Goal: Task Accomplishment & Management: Manage account settings

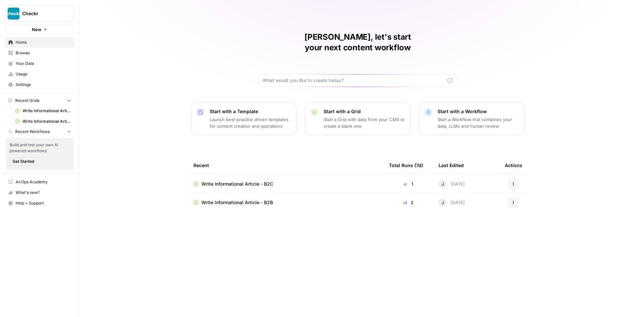
click at [25, 83] on span "Settings" at bounding box center [43, 85] width 55 height 6
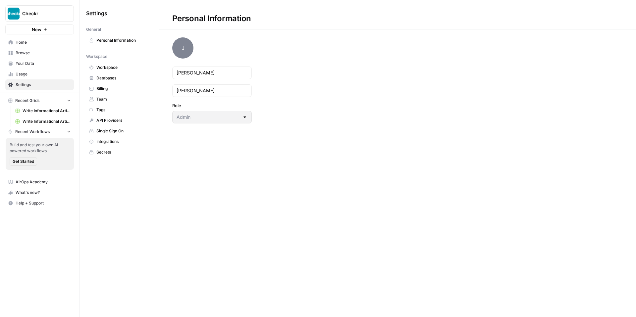
click at [115, 133] on span "Single Sign On" at bounding box center [122, 131] width 53 height 6
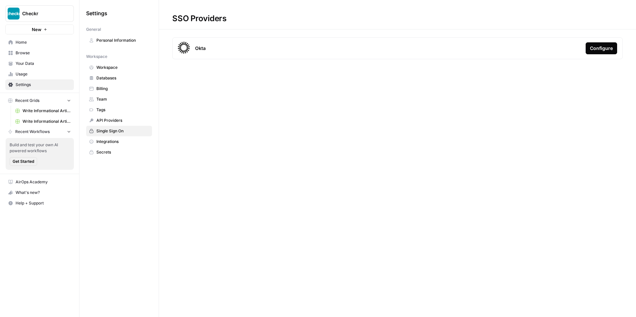
click at [110, 97] on span "Team" at bounding box center [122, 99] width 53 height 6
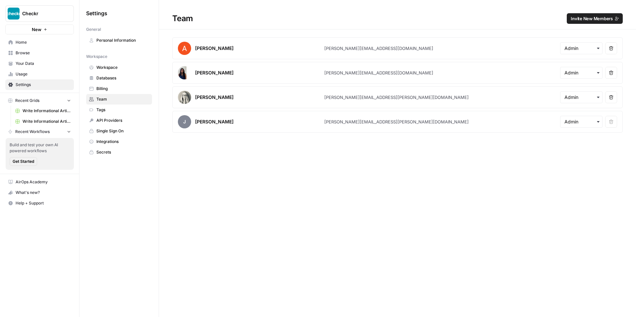
drag, startPoint x: 374, startPoint y: 98, endPoint x: 339, endPoint y: 93, distance: 35.5
click at [318, 98] on article "[PERSON_NAME] [PERSON_NAME][EMAIL_ADDRESS][PERSON_NAME][DOMAIN_NAME] Remove user" at bounding box center [397, 97] width 451 height 22
click at [596, 21] on span "Invite New Members" at bounding box center [592, 18] width 42 height 7
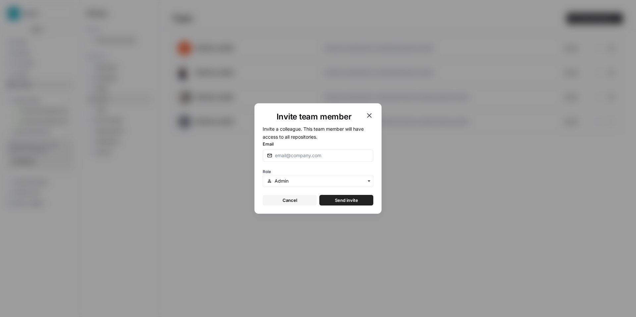
click at [373, 115] on icon "button" at bounding box center [369, 116] width 8 height 8
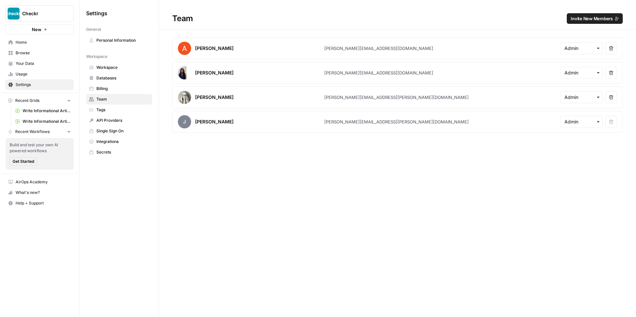
drag, startPoint x: 273, startPoint y: 154, endPoint x: 304, endPoint y: 138, distance: 34.7
click at [273, 154] on div "Team Invite New Members Abdullahi Elmi [EMAIL_ADDRESS][DOMAIN_NAME] Remove user…" at bounding box center [397, 158] width 477 height 317
click at [113, 130] on span "Single Sign On" at bounding box center [122, 131] width 53 height 6
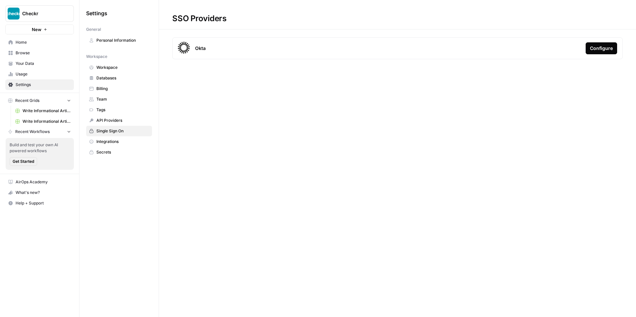
click at [599, 50] on div "Configure" at bounding box center [601, 48] width 23 height 7
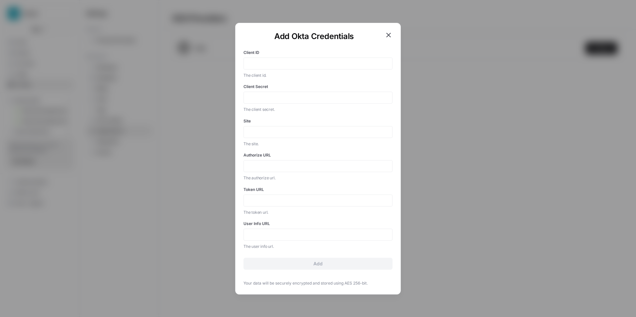
click at [385, 34] on icon "button" at bounding box center [389, 35] width 8 height 8
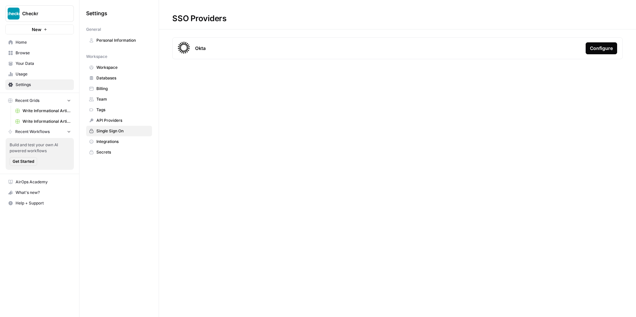
click at [33, 204] on span "Help + Support" at bounding box center [43, 203] width 55 height 6
click at [94, 209] on span "Docs" at bounding box center [110, 206] width 44 height 6
drag, startPoint x: 395, startPoint y: 79, endPoint x: 359, endPoint y: 44, distance: 49.4
click at [395, 79] on div "SSO Providers Okta Configure" at bounding box center [397, 158] width 477 height 317
click at [595, 49] on div "Configure" at bounding box center [601, 48] width 23 height 7
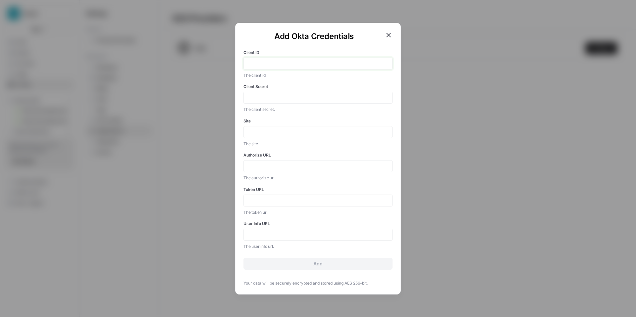
click at [266, 63] on input "Client ID" at bounding box center [318, 64] width 140 height 6
click at [255, 63] on input "Client ID" at bounding box center [318, 64] width 140 height 6
click at [262, 64] on input "Client ID" at bounding box center [318, 64] width 140 height 6
paste input "0oa17y8btt7YVtwGE1t8"
type input "0oa17y8btt7YVtwGE1t8"
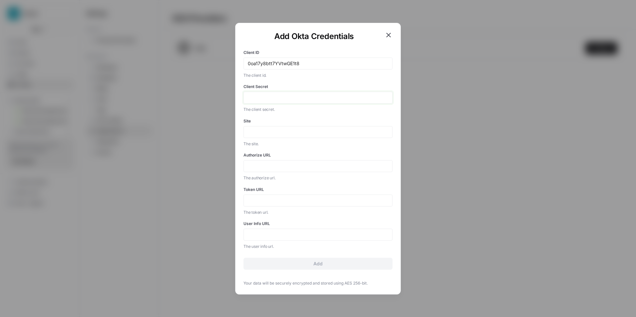
click at [269, 96] on input "Client Secret" at bounding box center [318, 98] width 140 height 6
click at [264, 96] on input "Client Secret" at bounding box center [318, 98] width 140 height 6
paste input "qJs_2jDTQZZC0b8jySNCA3CHcVMHtTu3FHHM7rUSWvIYzvkYQ08cV0gTiaFWh6NO"
drag, startPoint x: 310, startPoint y: 98, endPoint x: 396, endPoint y: 101, distance: 85.6
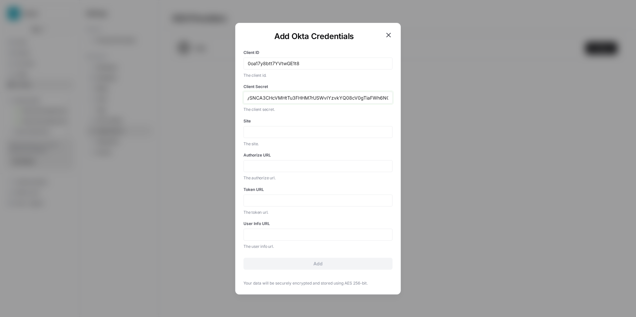
click at [397, 101] on div "Add Okta Credentials Client ID 0oa17y8btt7YVtwGE1t8 The client id. Client Secre…" at bounding box center [318, 159] width 166 height 272
click at [365, 99] on input "qJs_2jDTQZZC0b8jySNCA3CHcVMHtTu3FHHM7rUSWvIYzvkYQ08cV0gTiaFWh6NO" at bounding box center [318, 98] width 140 height 6
drag, startPoint x: 347, startPoint y: 99, endPoint x: 236, endPoint y: 96, distance: 111.3
click at [236, 96] on div "Add Okta Credentials Client ID 0oa17y8btt7YVtwGE1t8 The client id. Client Secre…" at bounding box center [318, 159] width 166 height 272
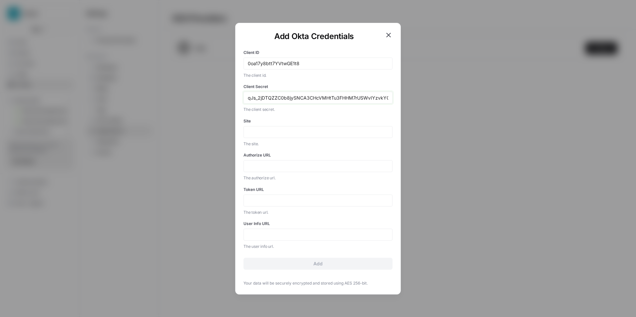
click at [283, 100] on input "qJs_2jDTQZZC0b8jySNCA3CHcVMHtTu3FHHM7rUSWvIYzvkYQ08cV0gTiaFWh6NO" at bounding box center [318, 98] width 140 height 6
type input "qJs_2jDTQZZC0b8jySNCA3CHcVMHtTu3FHHM7rUSWvIYzvkYQ08cV0gTiaFWh6NO"
click at [263, 131] on input "Site" at bounding box center [318, 132] width 140 height 6
paste input "[URL][DOMAIN_NAME]"
drag, startPoint x: 261, startPoint y: 131, endPoint x: 241, endPoint y: 129, distance: 20.4
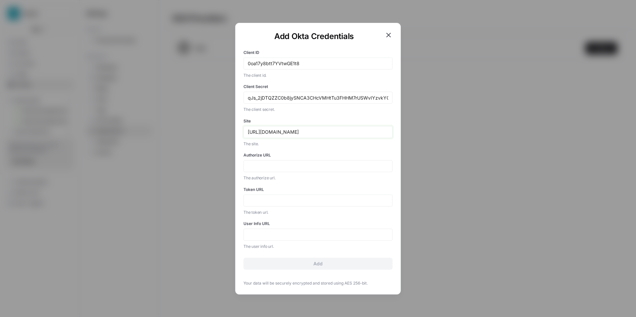
click at [241, 129] on div "Add Okta Credentials Client ID 0oa17y8btt7YVtwGE1t8 The client id. Client Secre…" at bounding box center [318, 159] width 166 height 272
type input "[DOMAIN_NAME]"
click at [299, 119] on label "Site" at bounding box center [318, 121] width 149 height 6
click at [299, 129] on input "[DOMAIN_NAME]" at bounding box center [318, 132] width 140 height 6
click at [297, 148] on form "Client ID 0oa17y8btt7YVtwGE1t8 The client id. Client Secret [SECURITY_DATA] The…" at bounding box center [318, 157] width 149 height 226
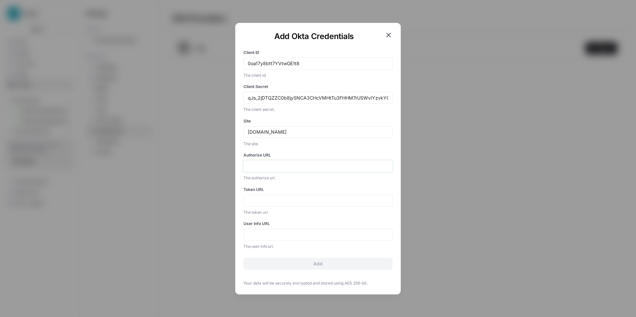
click at [279, 164] on input "Authorize URL" at bounding box center [318, 166] width 140 height 6
drag, startPoint x: 367, startPoint y: 284, endPoint x: 333, endPoint y: 284, distance: 33.5
click at [333, 284] on span "Your data will be securely encrypted and stored using AES 256-bit." at bounding box center [318, 284] width 149 height 6
click at [325, 100] on input "qJs_2jDTQZZC0b8jySNCA3CHcVMHtTu3FHHM7rUSWvIYzvkYQ08cV0gTiaFWh6NO" at bounding box center [318, 98] width 140 height 6
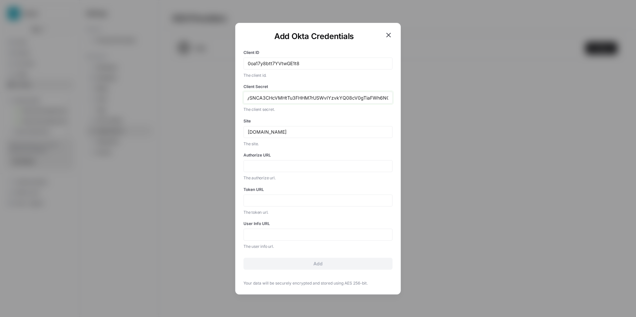
drag, startPoint x: 247, startPoint y: 99, endPoint x: 395, endPoint y: 100, distance: 147.1
click at [395, 100] on div "Add Okta Credentials Client ID 0oa17y8btt7YVtwGE1t8 The client id. Client Secre…" at bounding box center [318, 159] width 166 height 272
click at [339, 99] on input "qJs_2jDTQZZC0b8jySNCA3CHcVMHtTu3FHHM7rUSWvIYzvkYQ08cV0gTiaFWh6NO" at bounding box center [318, 98] width 140 height 6
drag, startPoint x: 347, startPoint y: 98, endPoint x: 231, endPoint y: 97, distance: 116.0
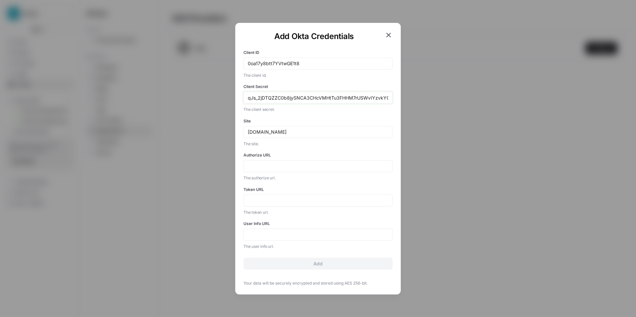
click at [231, 97] on div "Add Okta Credentials Client ID 0oa17y8btt7YVtwGE1t8 The client id. Client Secre…" at bounding box center [318, 158] width 636 height 317
click at [262, 97] on input "qJs_2jDTQZZC0b8jySNCA3CHcVMHtTu3FHHM7rUSWvIYzvkYQ08cV0gTiaFWh6NO" at bounding box center [318, 98] width 140 height 6
drag, startPoint x: 248, startPoint y: 97, endPoint x: 390, endPoint y: 100, distance: 141.8
click at [390, 100] on div "qJs_2jDTQZZC0b8jySNCA3CHcVMHtTu3FHHM7rUSWvIYzvkYQ08cV0gTiaFWh6NO" at bounding box center [318, 98] width 149 height 12
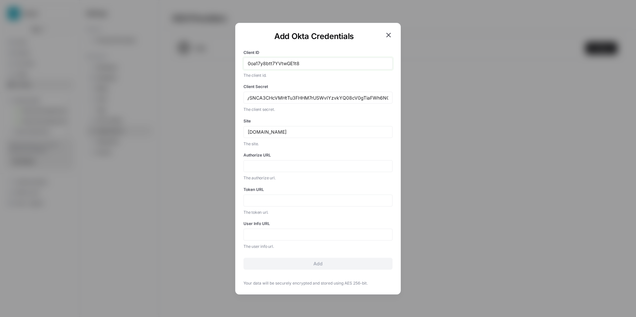
scroll to position [0, 0]
drag, startPoint x: 299, startPoint y: 65, endPoint x: 245, endPoint y: 61, distance: 54.1
click at [245, 61] on div "0oa17y8btt7YVtwGE1t8" at bounding box center [318, 64] width 149 height 12
click at [390, 33] on icon "button" at bounding box center [389, 35] width 8 height 8
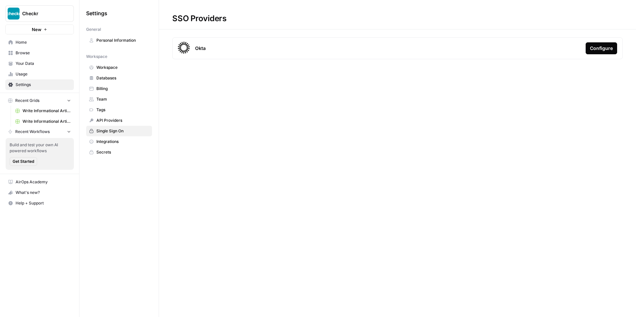
click at [122, 141] on span "Integrations" at bounding box center [122, 142] width 53 height 6
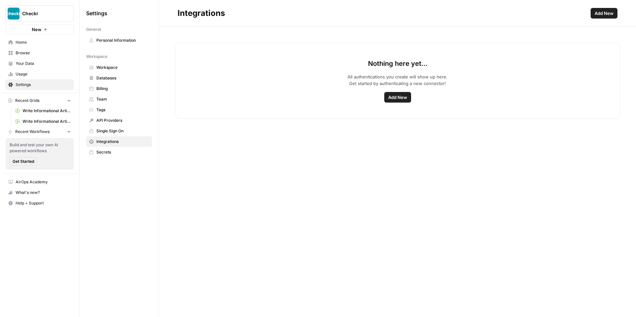
click at [122, 131] on span "Single Sign On" at bounding box center [122, 131] width 53 height 6
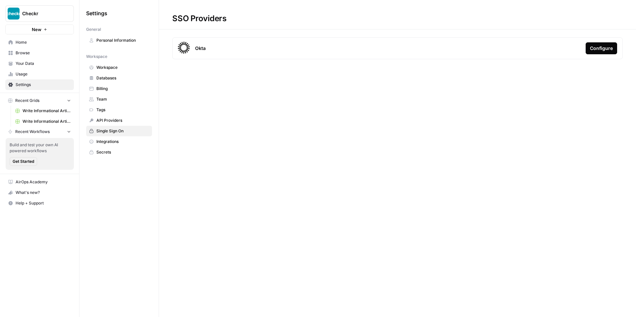
click at [119, 121] on span "API Providers" at bounding box center [122, 121] width 53 height 6
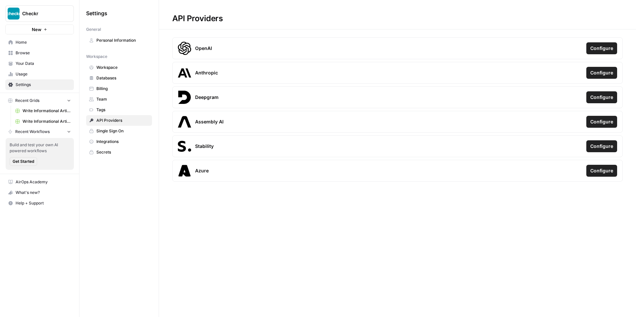
click at [120, 132] on span "Single Sign On" at bounding box center [122, 131] width 53 height 6
